Goal: Find specific page/section: Find specific page/section

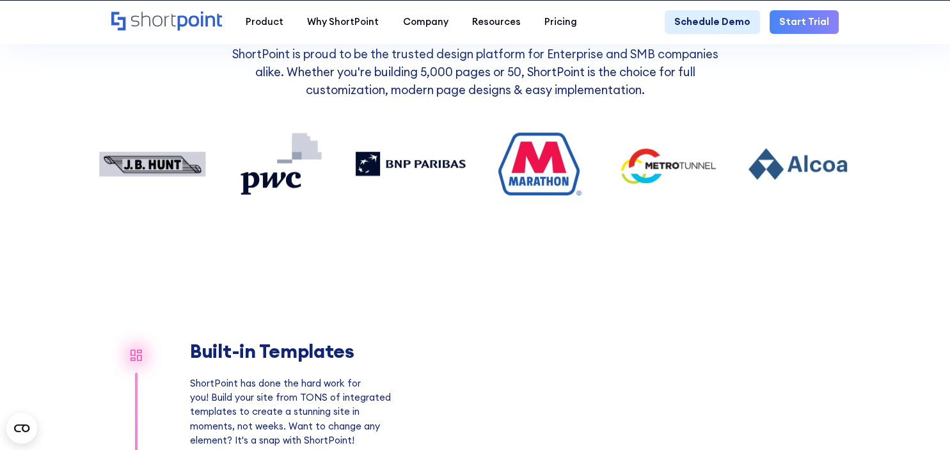
scroll to position [540, 0]
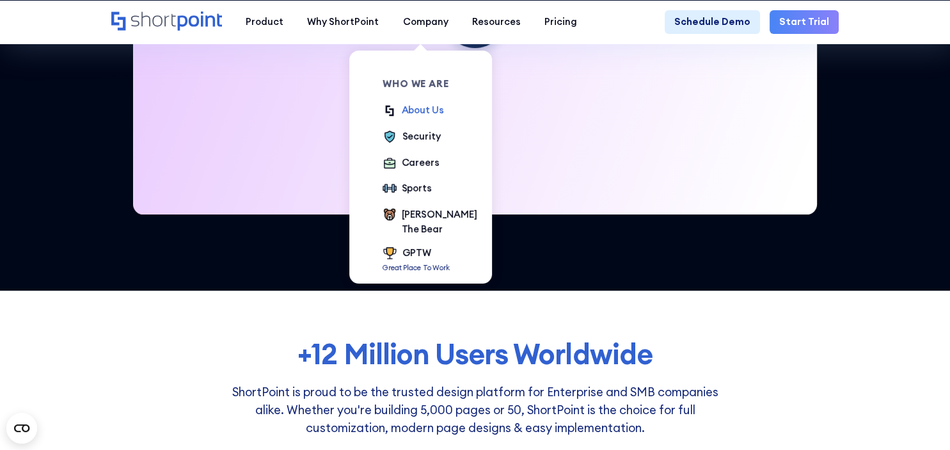
click at [416, 111] on div "About Us" at bounding box center [423, 110] width 42 height 14
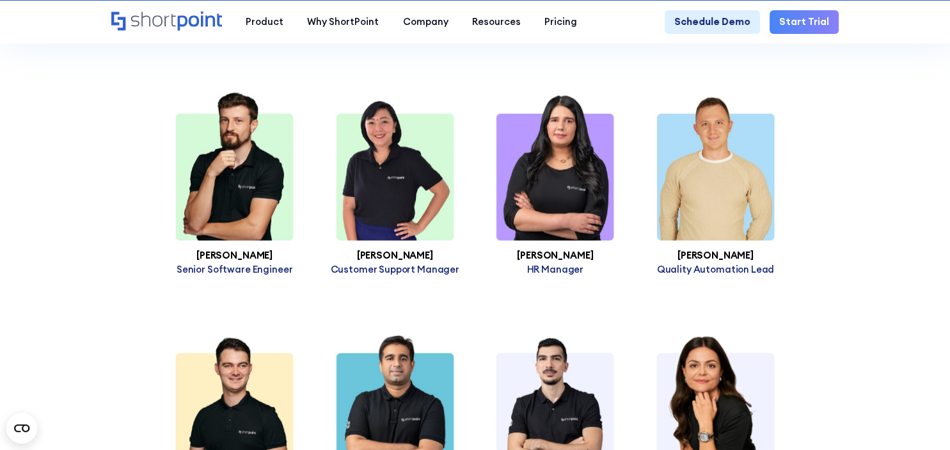
scroll to position [3176, 0]
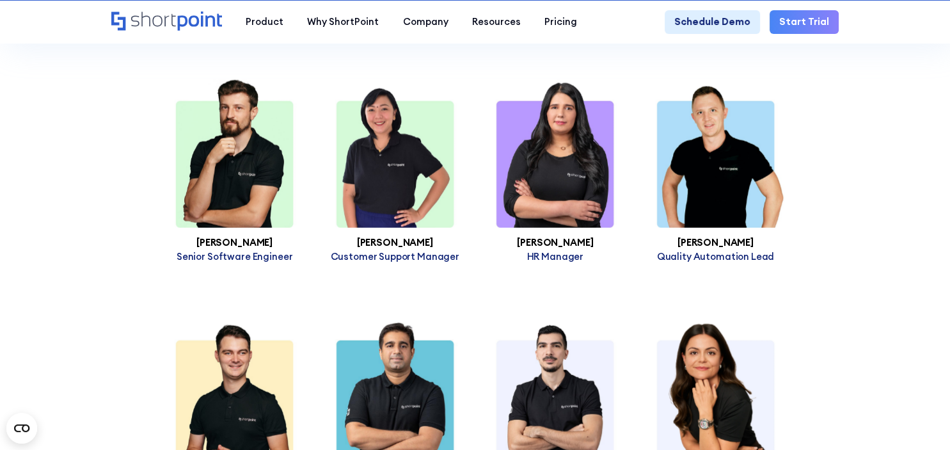
drag, startPoint x: 431, startPoint y: 226, endPoint x: 361, endPoint y: 229, distance: 70.5
click at [361, 237] on h3 "Raziel Ramirez" at bounding box center [395, 242] width 161 height 10
copy h3 "Raziel Ramirez"
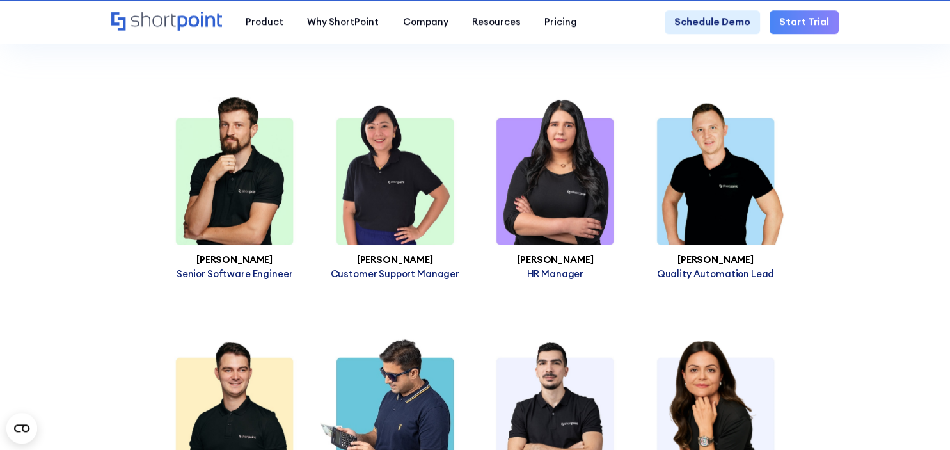
scroll to position [3041, 0]
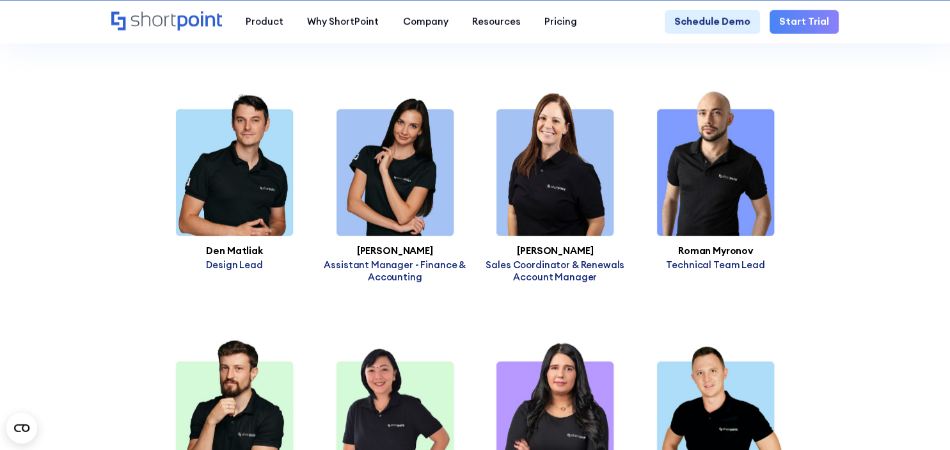
scroll to position [2973, 0]
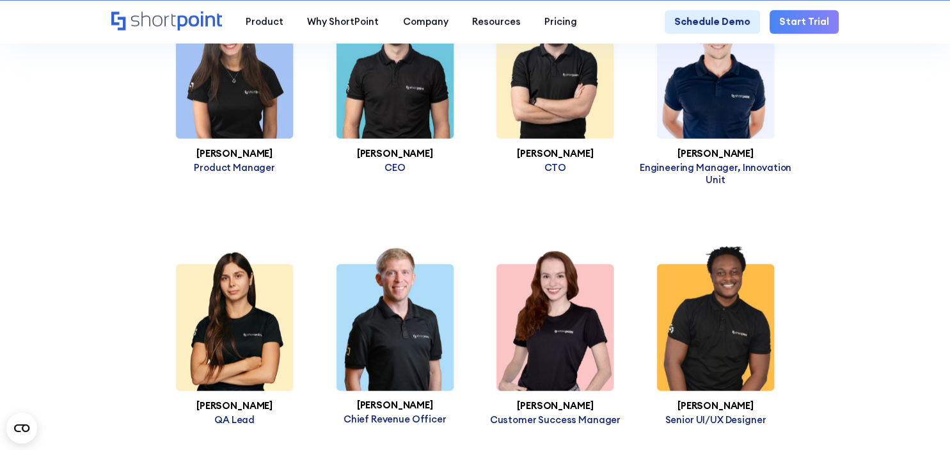
scroll to position [2500, 0]
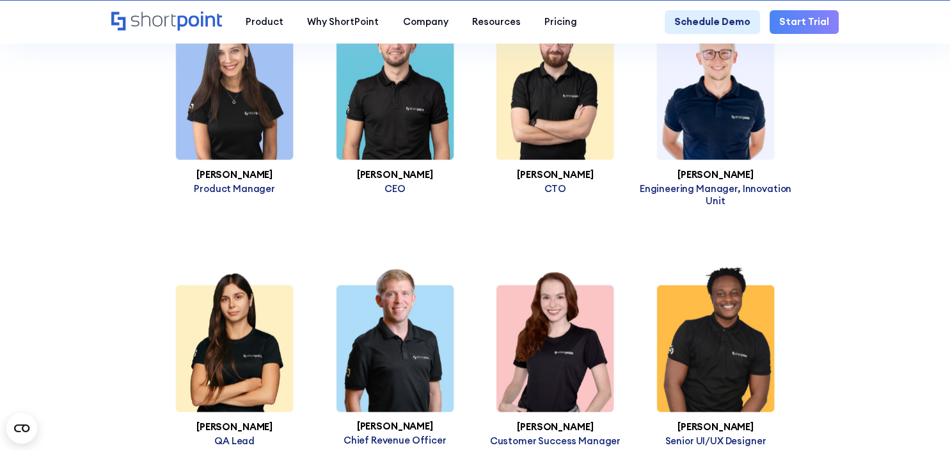
drag, startPoint x: 163, startPoint y: 195, endPoint x: 372, endPoint y: 1, distance: 285.3
